Goal: Task Accomplishment & Management: Manage account settings

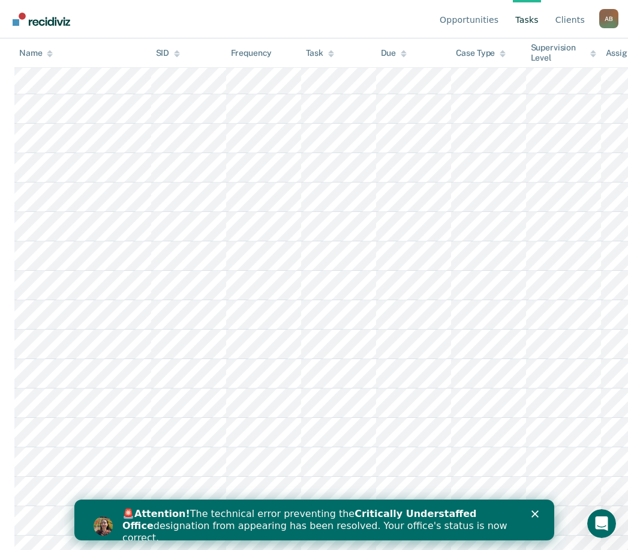
scroll to position [480, 0]
click at [538, 512] on icon "Close" at bounding box center [534, 513] width 7 height 7
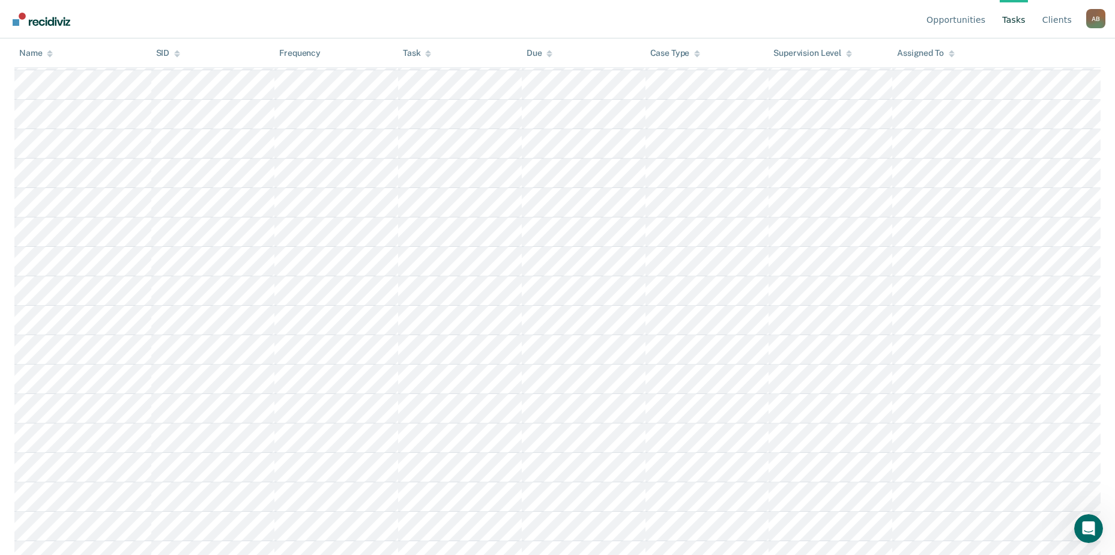
scroll to position [0, 0]
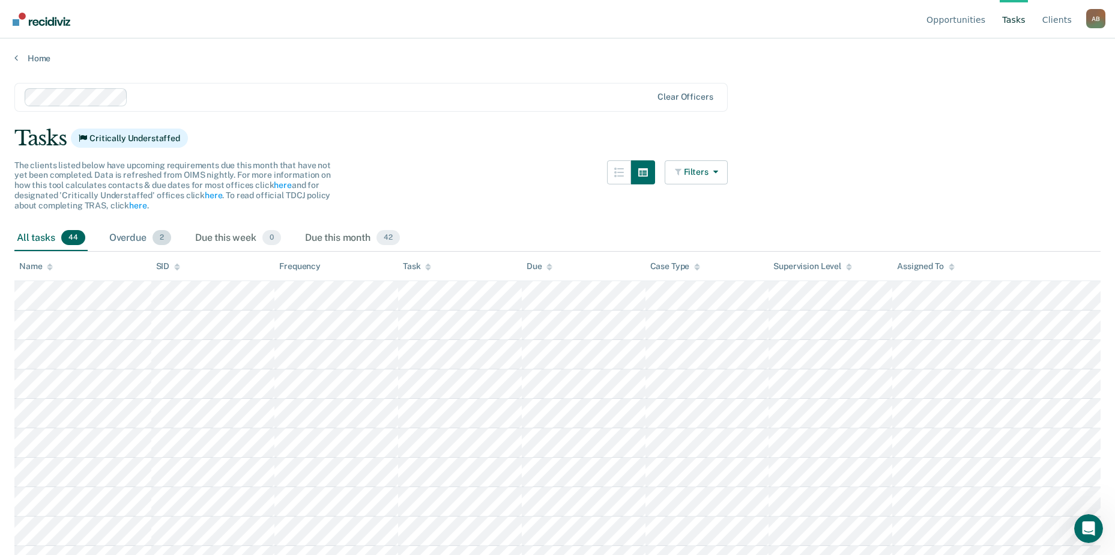
click at [143, 241] on div "Overdue 2" at bounding box center [140, 238] width 67 height 26
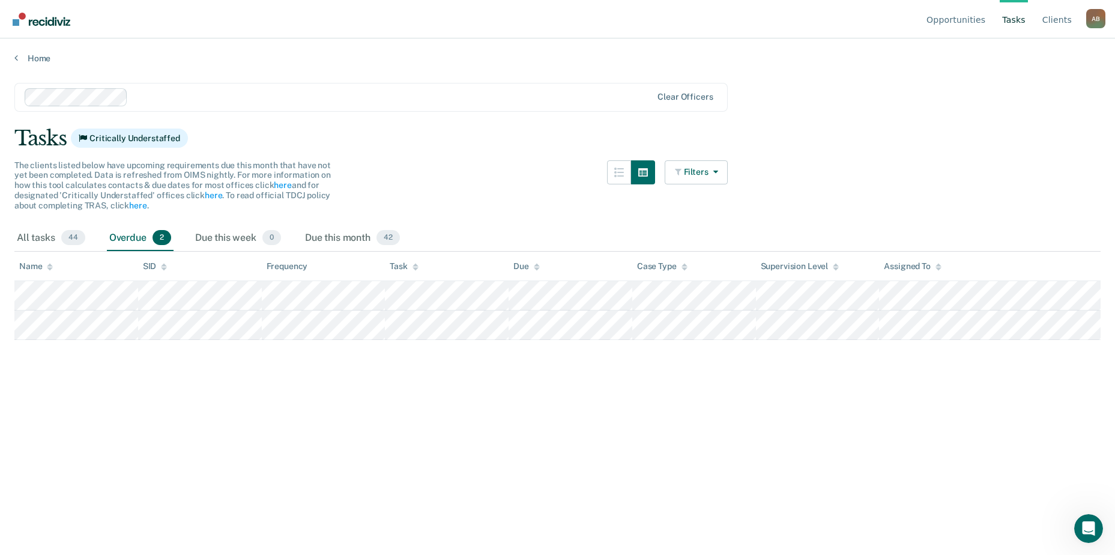
click at [283, 266] on div "Frequency" at bounding box center [287, 266] width 41 height 10
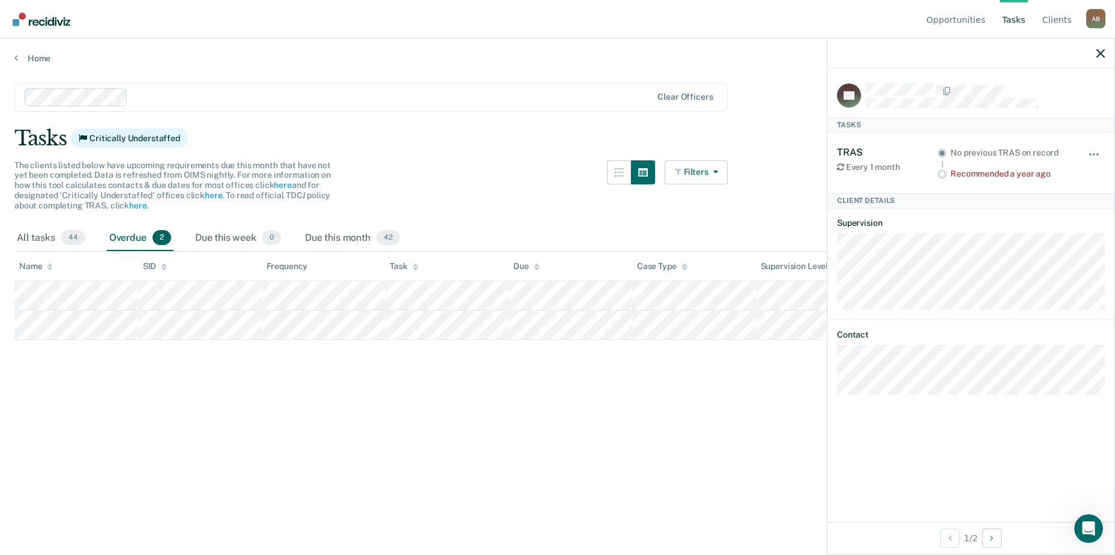
click at [637, 228] on div "All tasks 44 Overdue 2 Due this week 0 Due this month 42" at bounding box center [557, 238] width 1086 height 26
click at [637, 50] on icon "button" at bounding box center [1100, 53] width 8 height 8
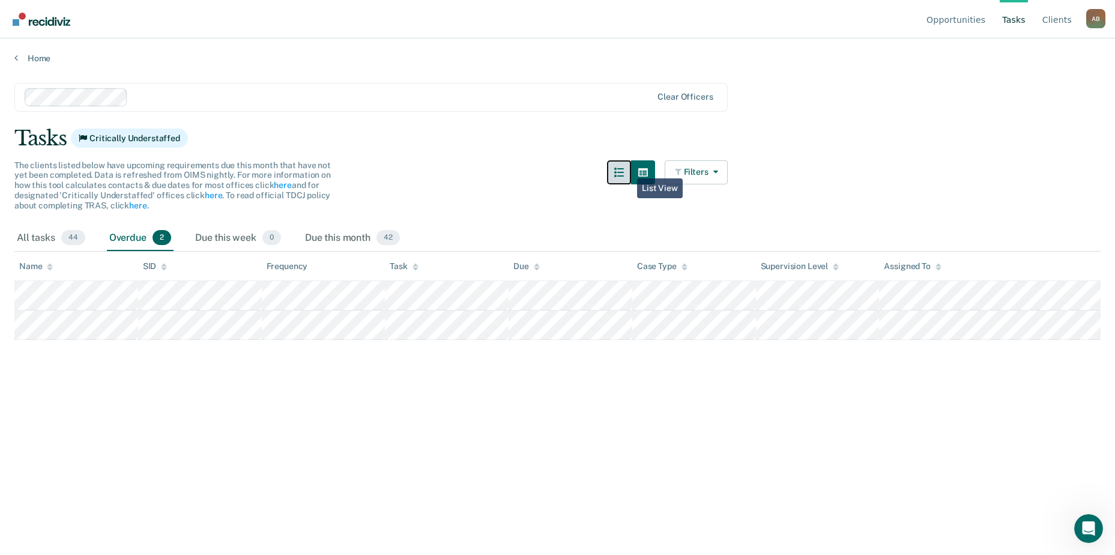
click at [631, 169] on button "button" at bounding box center [619, 172] width 24 height 24
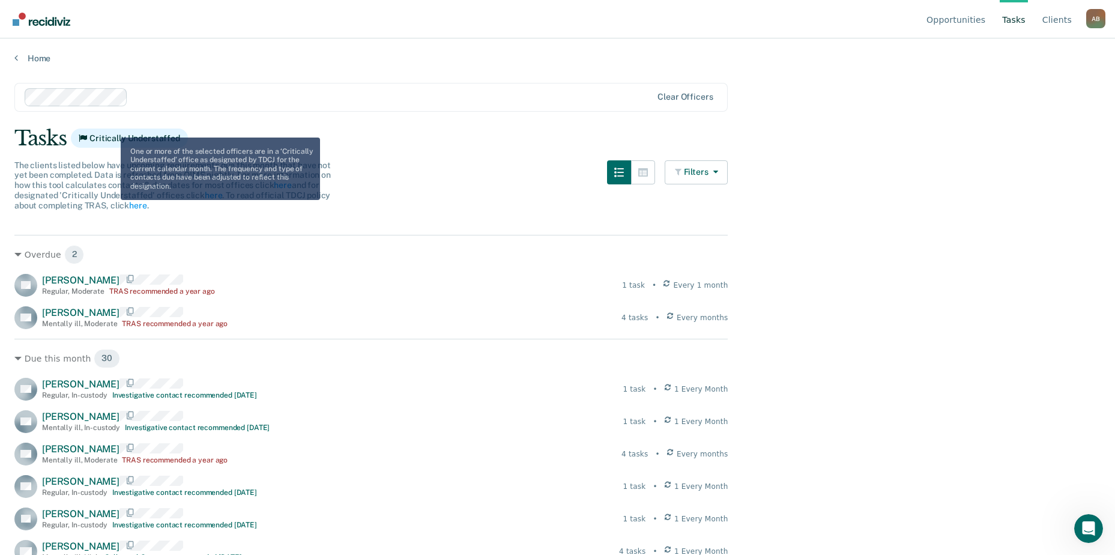
click at [112, 128] on span "Critically Understaffed" at bounding box center [129, 137] width 117 height 19
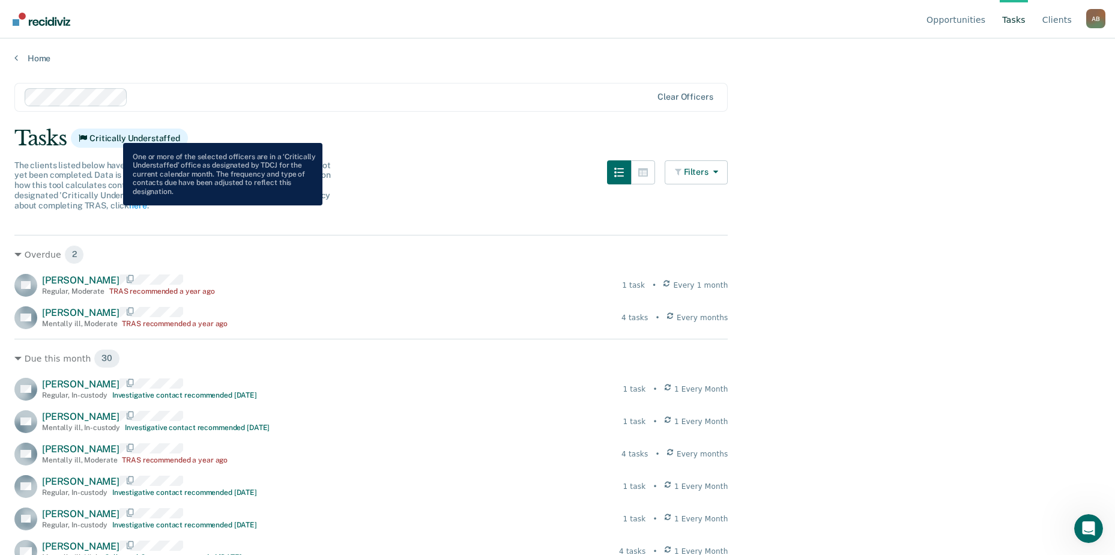
click at [114, 134] on span "Critically Understaffed" at bounding box center [129, 137] width 117 height 19
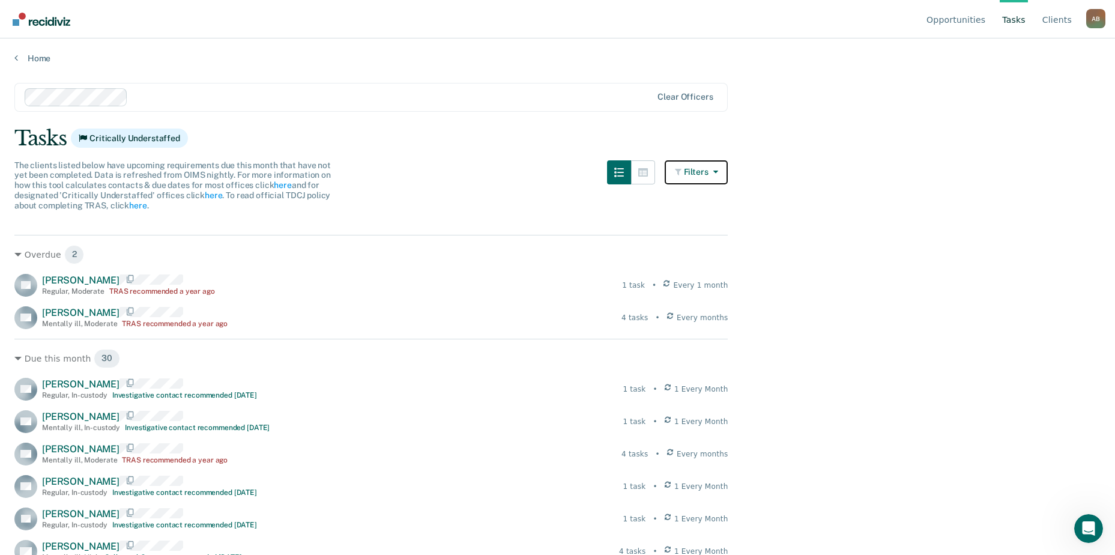
click at [637, 172] on button "Filters" at bounding box center [697, 172] width 64 height 24
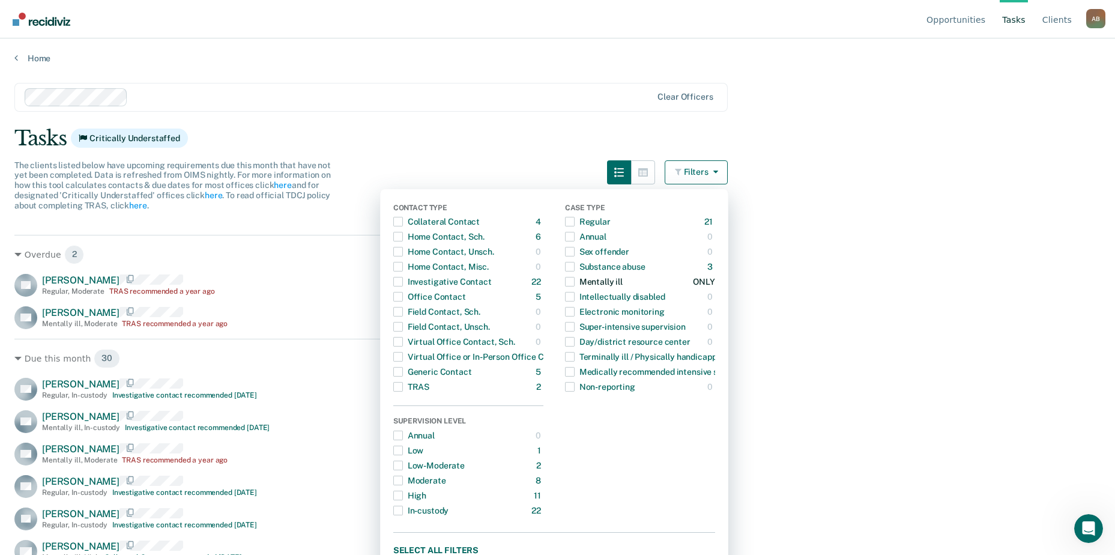
click at [574, 282] on span "Dropdown Menu" at bounding box center [570, 282] width 10 height 10
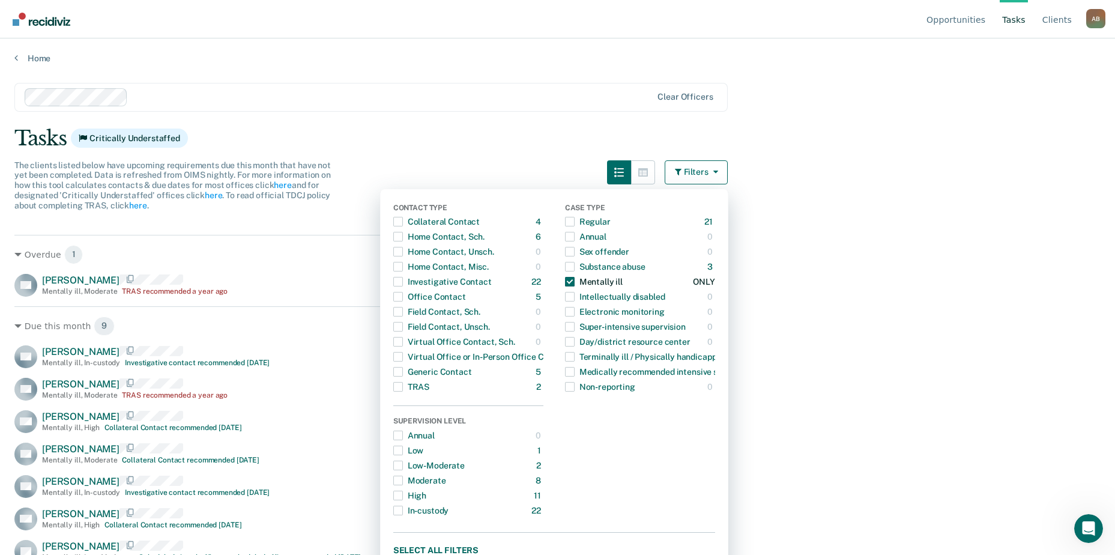
click at [574, 282] on span "Dropdown Menu" at bounding box center [570, 282] width 10 height 10
